Goal: Navigation & Orientation: Find specific page/section

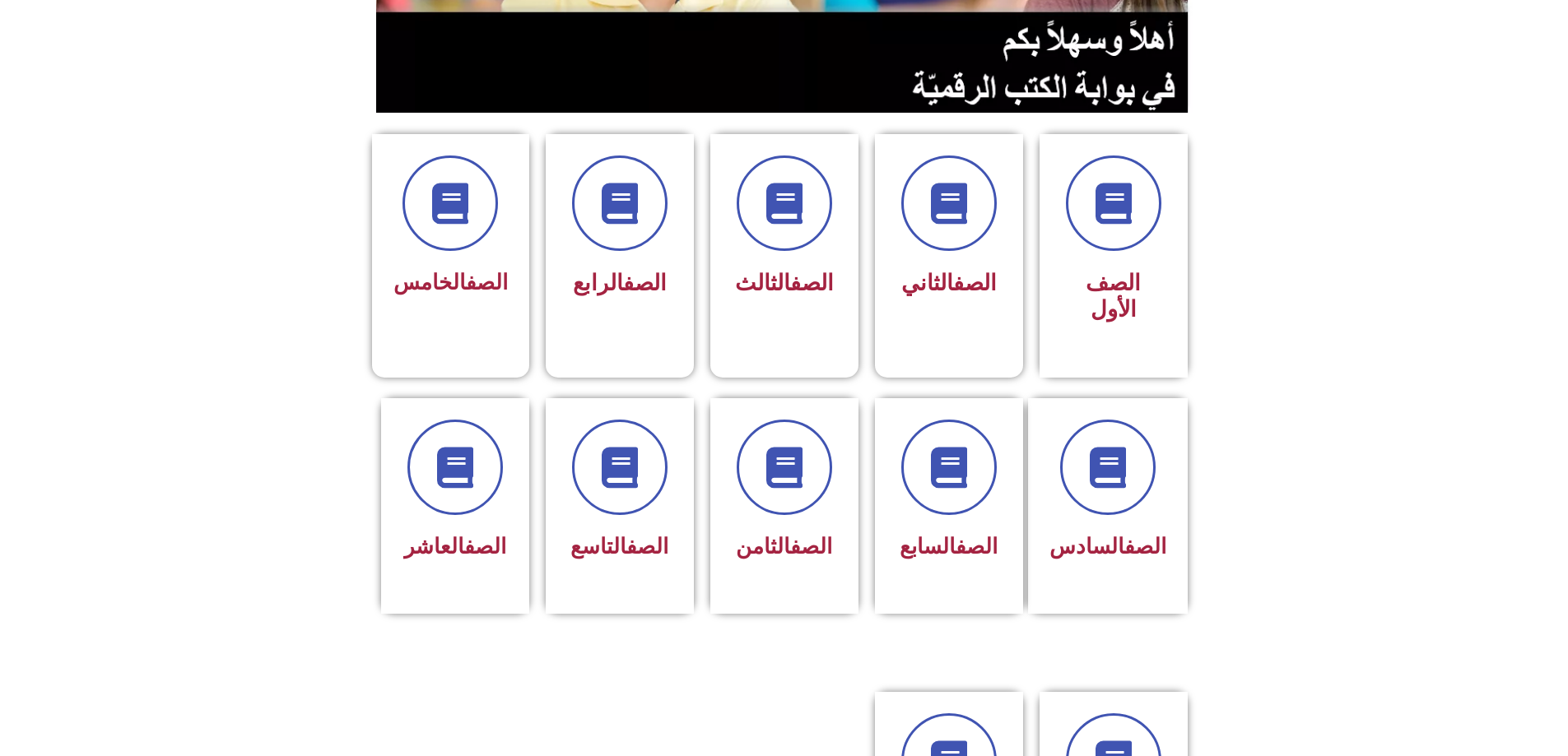
scroll to position [329, 0]
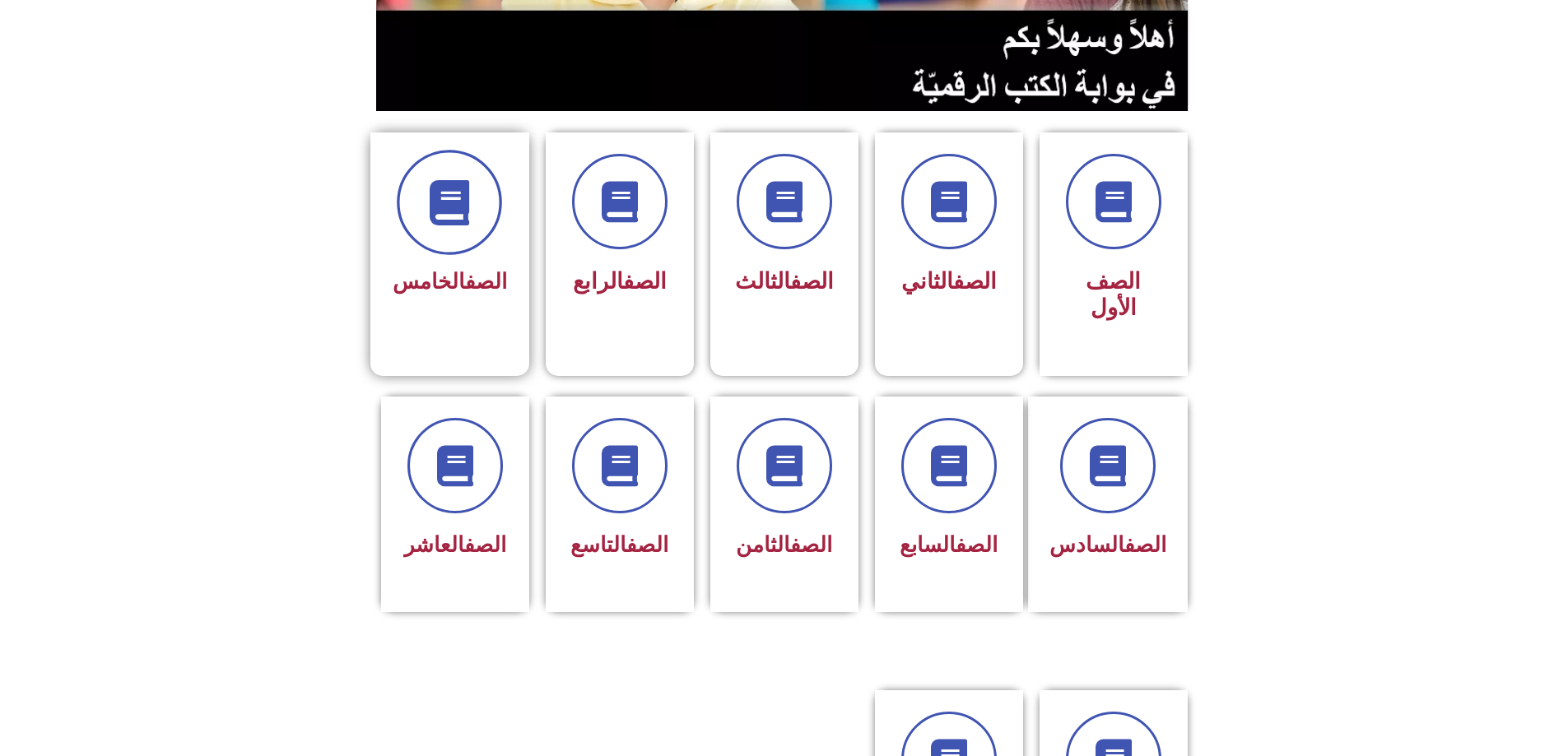
click at [474, 189] on span at bounding box center [449, 202] width 106 height 106
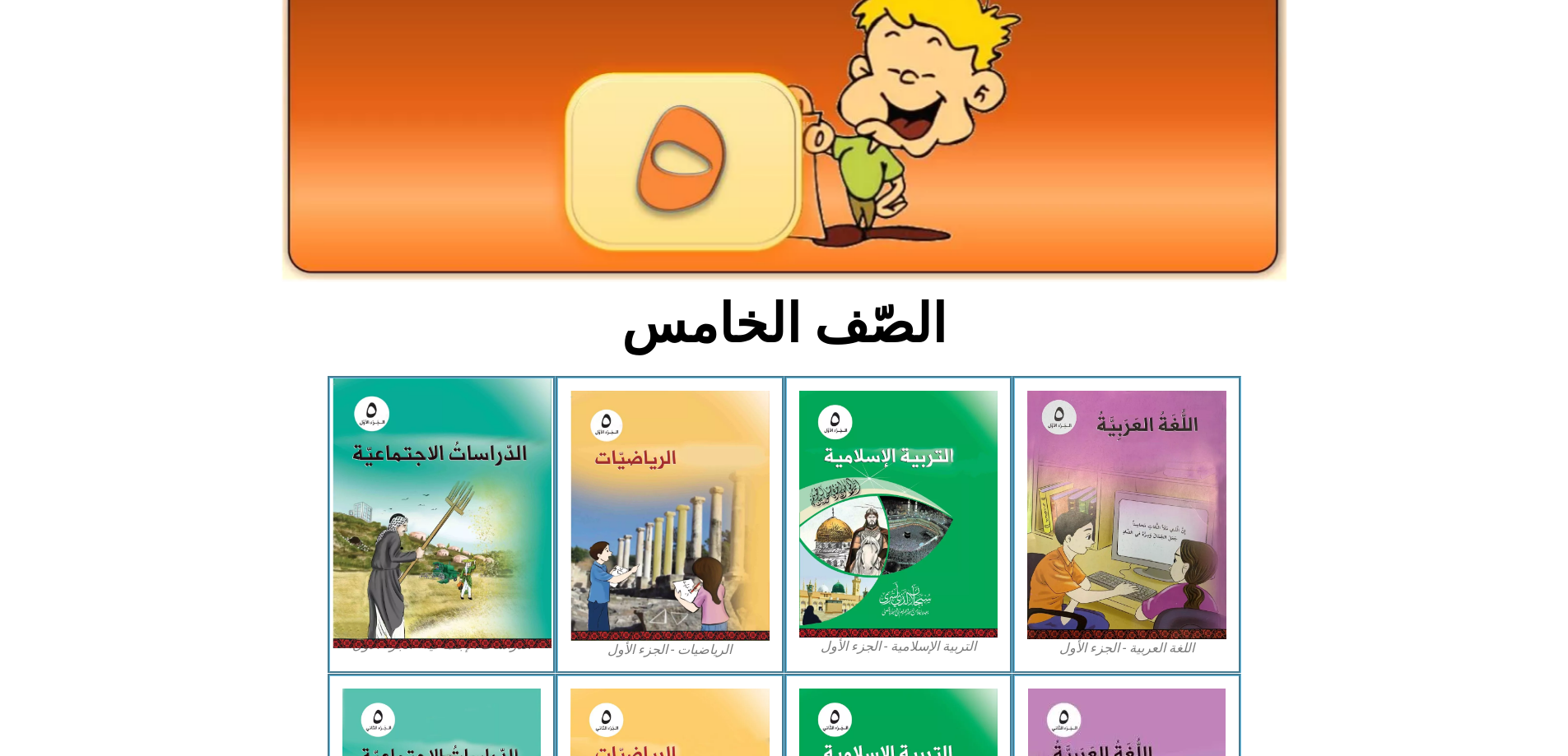
scroll to position [164, 0]
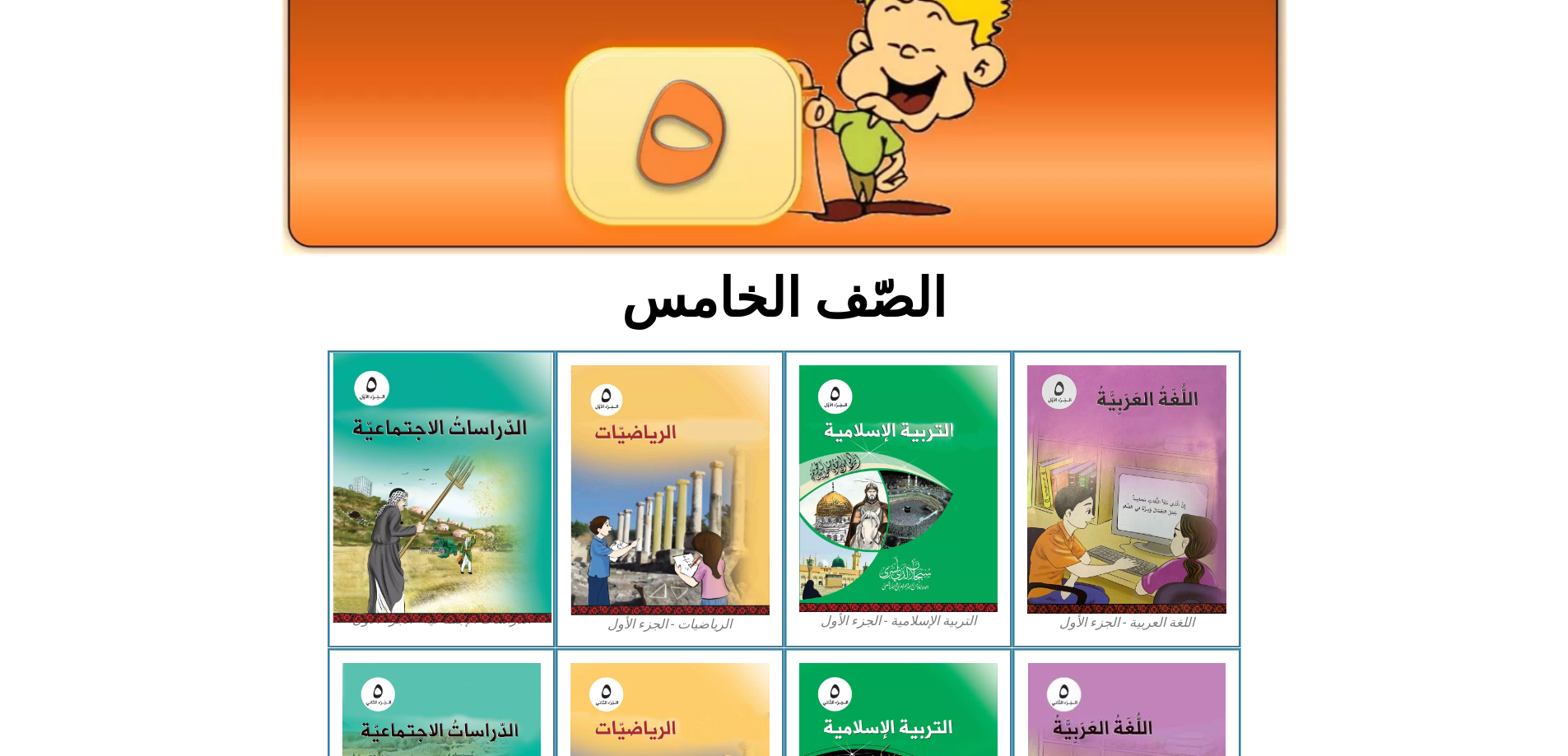
click at [473, 445] on img at bounding box center [441, 488] width 219 height 270
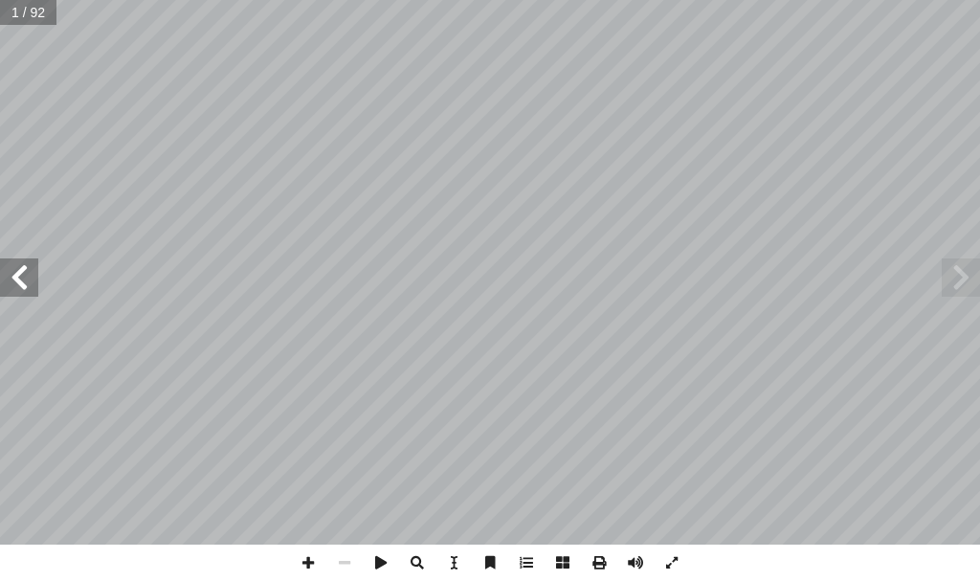
click at [22, 269] on span at bounding box center [19, 277] width 38 height 38
click at [21, 268] on span at bounding box center [19, 277] width 38 height 38
click at [20, 267] on span at bounding box center [19, 277] width 38 height 38
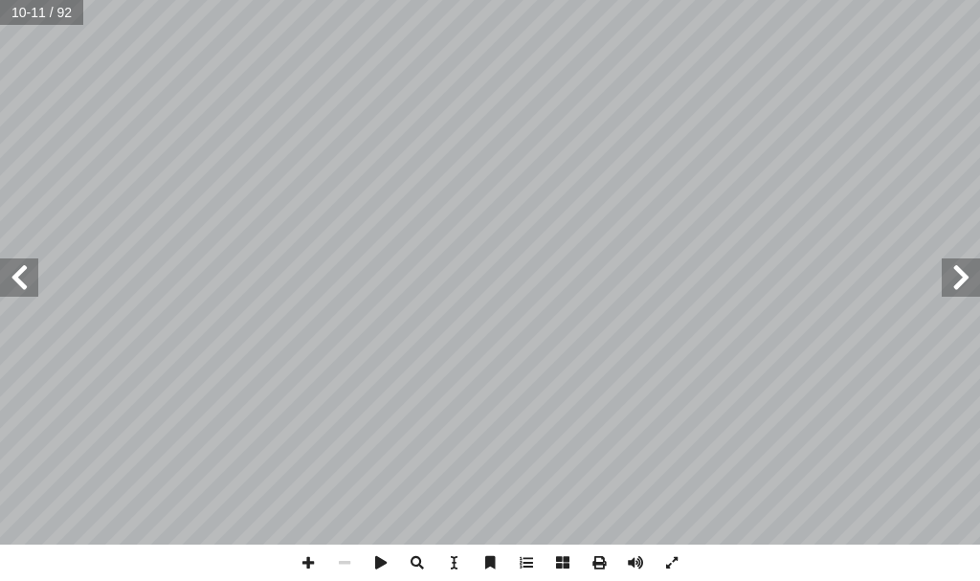
click at [20, 267] on span at bounding box center [19, 277] width 38 height 38
click at [35, 273] on span at bounding box center [19, 277] width 38 height 38
click at [26, 276] on span at bounding box center [19, 277] width 38 height 38
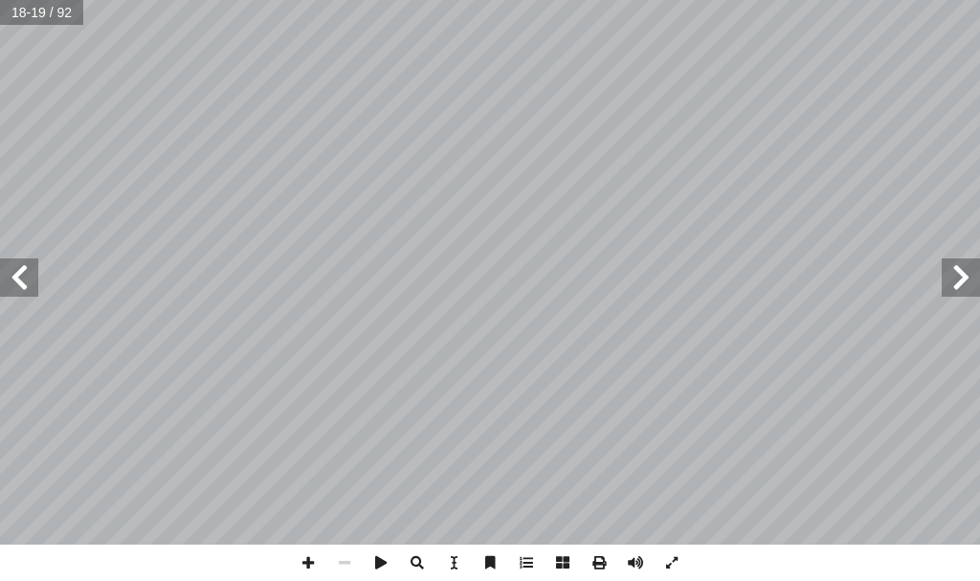
click at [26, 276] on span at bounding box center [19, 277] width 38 height 38
click at [955, 281] on span at bounding box center [961, 277] width 38 height 38
click at [31, 289] on span at bounding box center [19, 277] width 38 height 38
click at [307, 557] on span at bounding box center [308, 563] width 36 height 36
